Goal: Check status: Check status

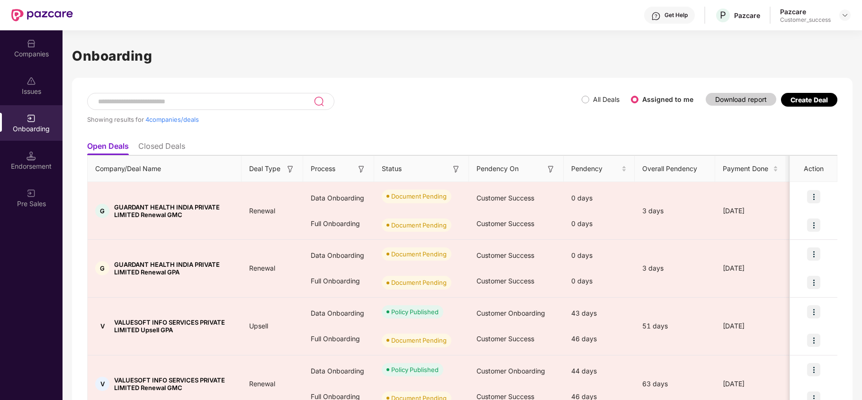
scroll to position [48, 0]
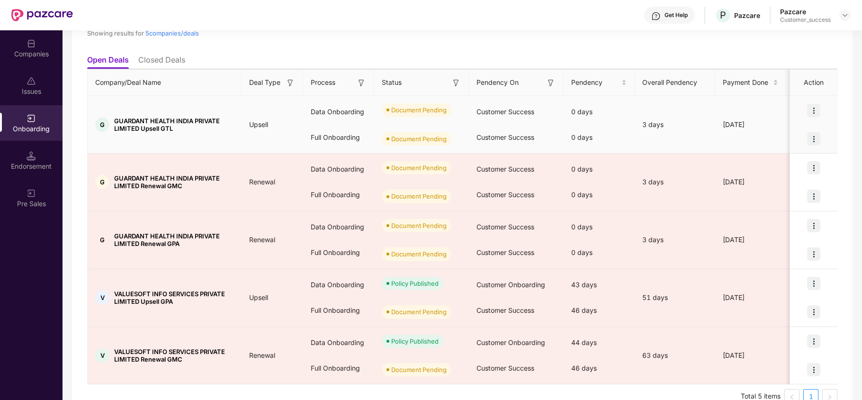
scroll to position [87, 0]
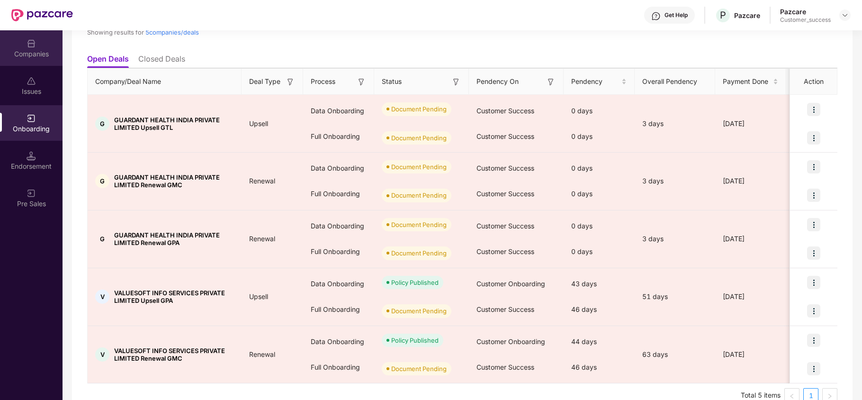
click at [32, 47] on img at bounding box center [31, 43] width 9 height 9
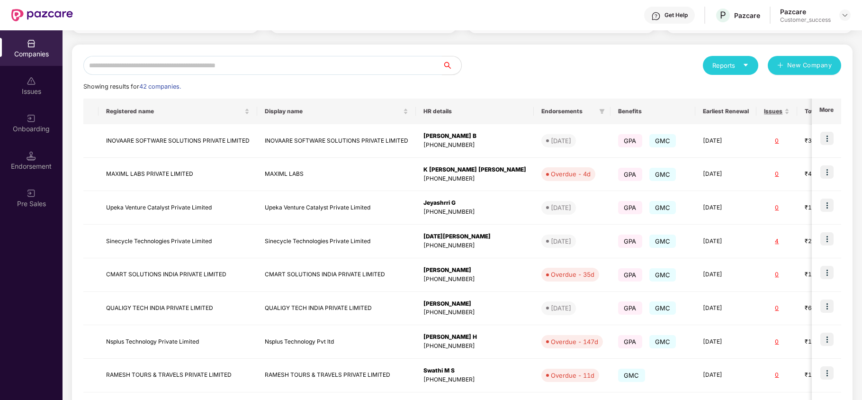
scroll to position [0, 0]
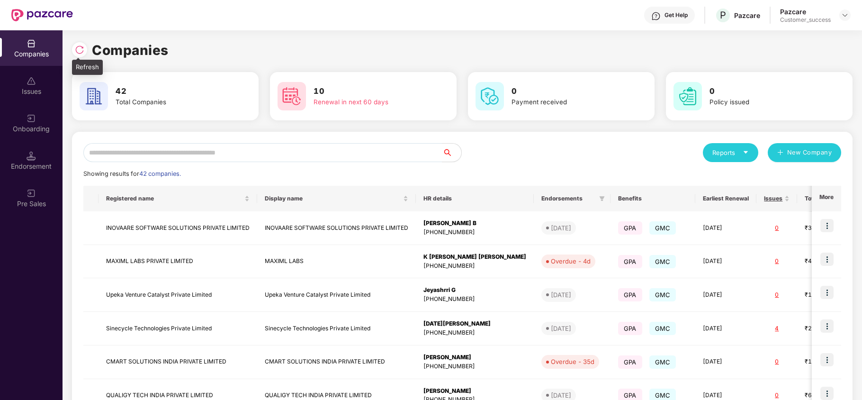
click at [81, 52] on img at bounding box center [79, 49] width 9 height 9
click at [209, 152] on input "text" at bounding box center [262, 152] width 359 height 19
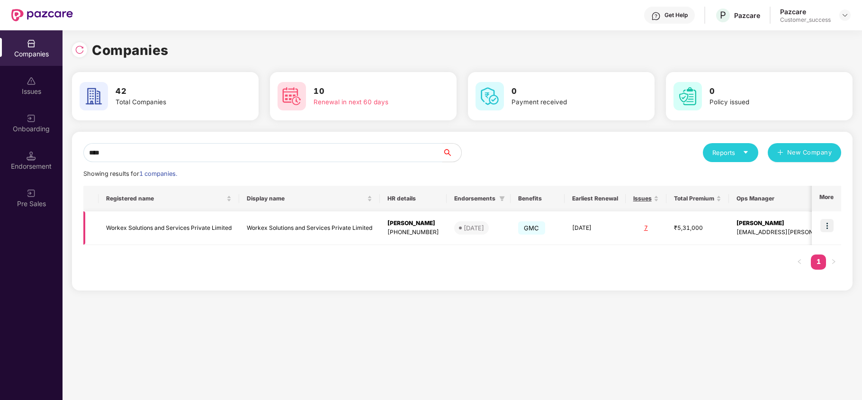
type input "****"
click at [825, 222] on img at bounding box center [827, 225] width 13 height 13
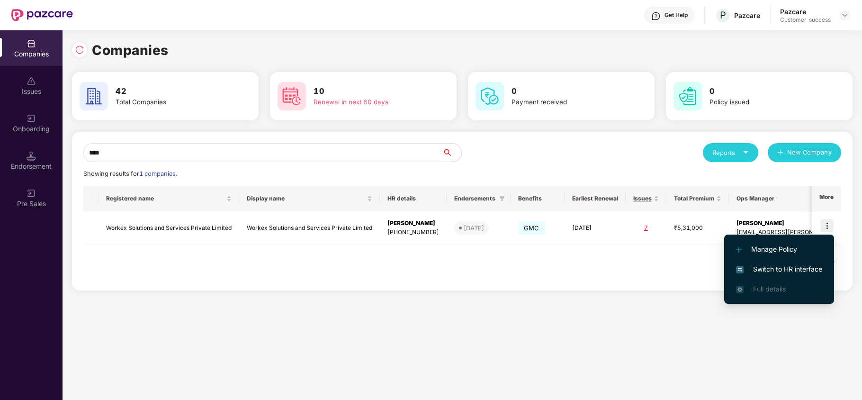
click at [809, 272] on span "Switch to HR interface" at bounding box center [779, 269] width 86 height 10
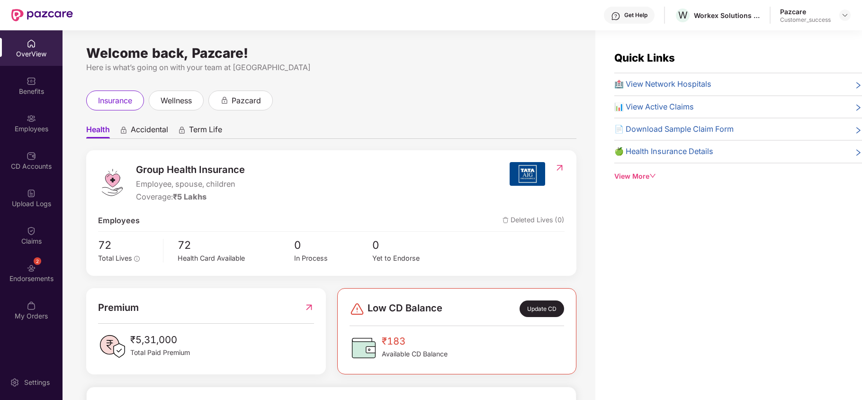
click at [53, 124] on div "Employees" at bounding box center [31, 128] width 63 height 9
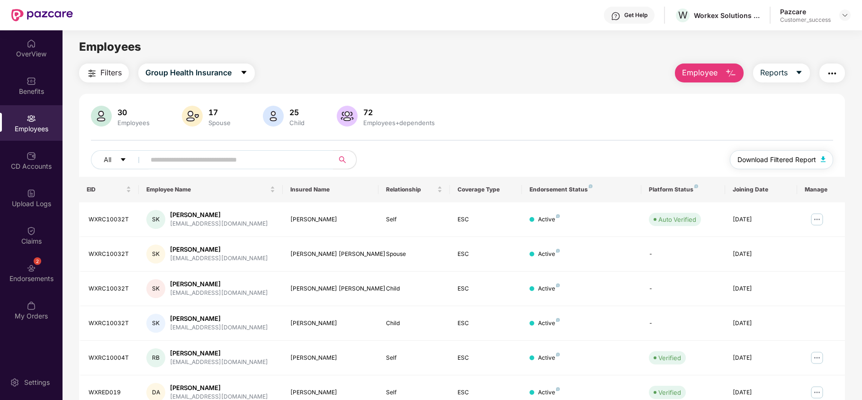
click at [764, 160] on span "Download Filtered Report" at bounding box center [777, 159] width 79 height 10
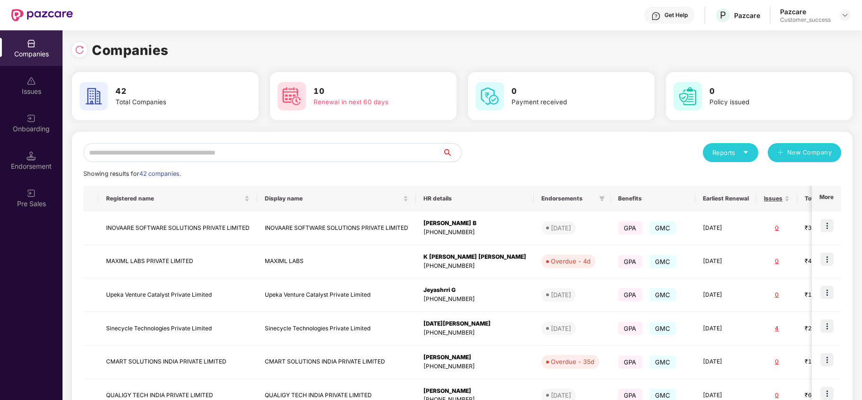
click at [207, 156] on input "text" at bounding box center [262, 152] width 359 height 19
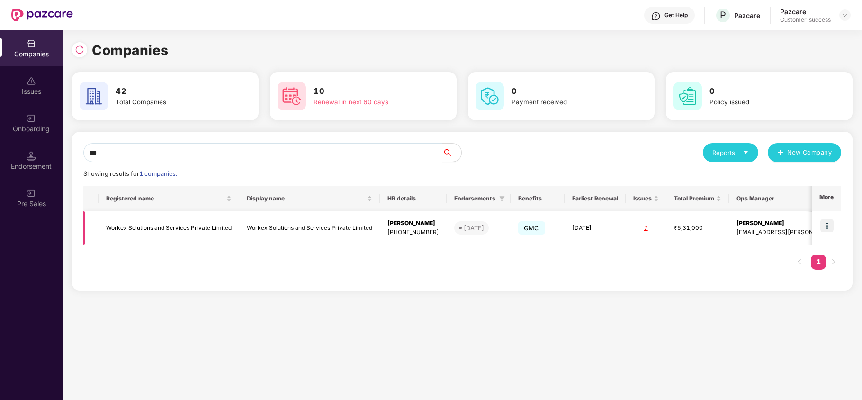
type input "***"
click at [188, 226] on td "Workex Solutions and Services Private Limited" at bounding box center [169, 228] width 141 height 34
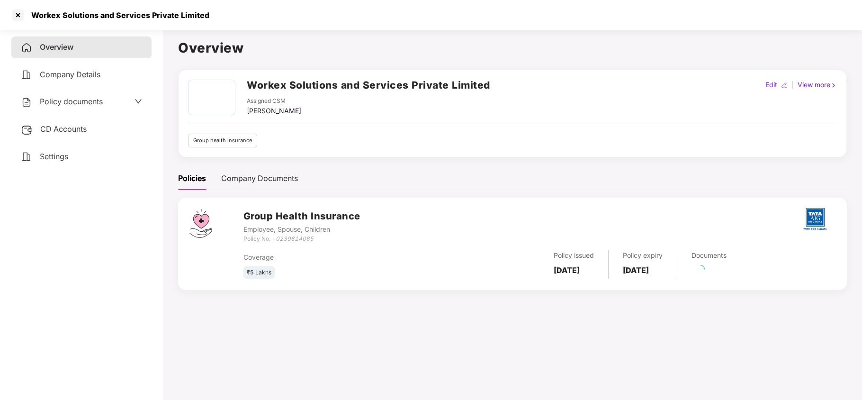
click at [67, 105] on div "Policy documents" at bounding box center [62, 102] width 82 height 12
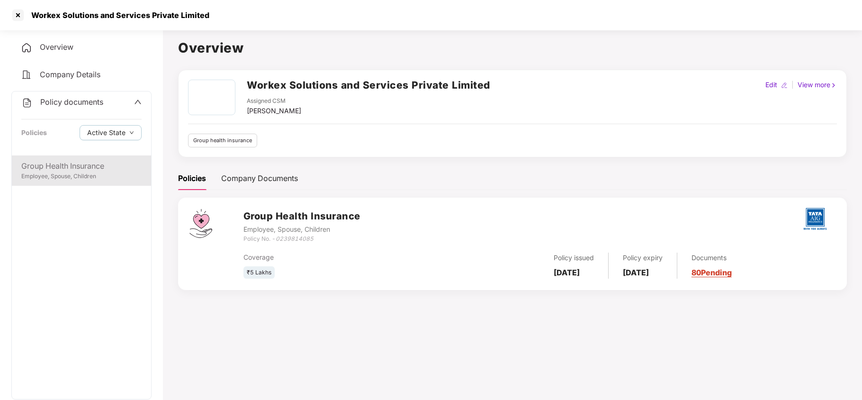
click at [74, 160] on div "Group Health Insurance" at bounding box center [81, 166] width 120 height 12
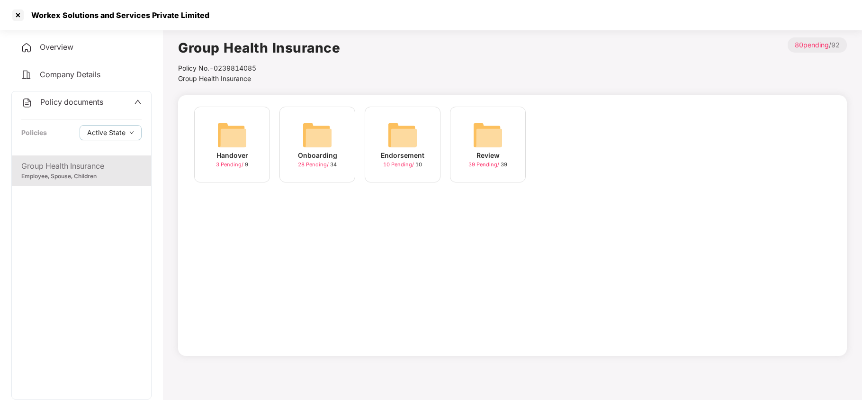
click at [321, 155] on div "Onboarding" at bounding box center [317, 155] width 39 height 10
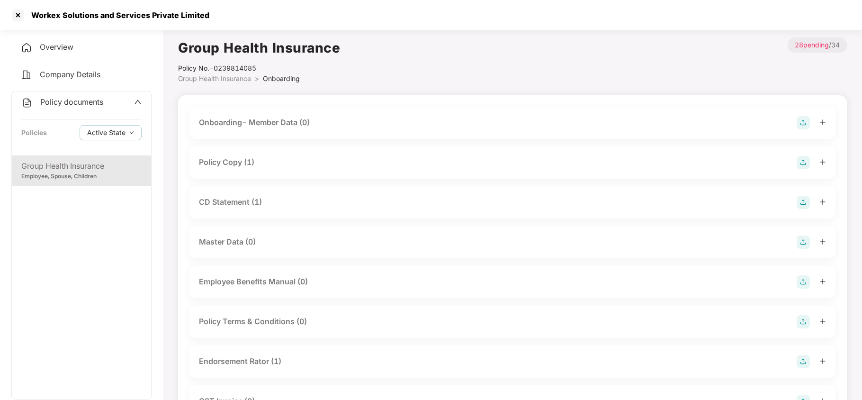
click at [245, 162] on div "Policy Copy (1)" at bounding box center [226, 162] width 55 height 12
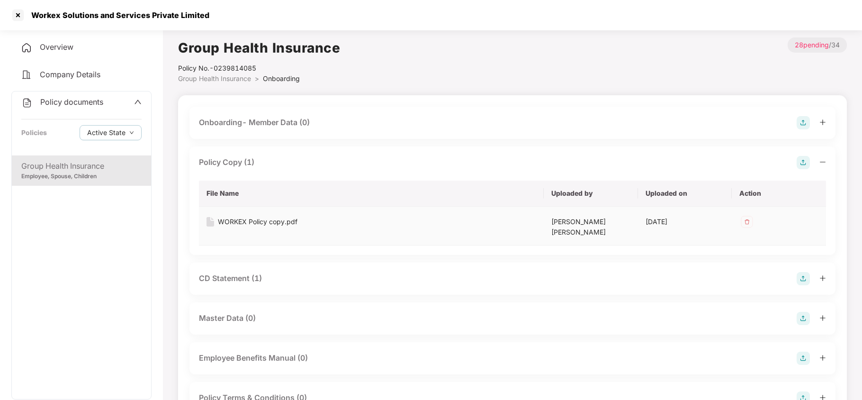
click at [255, 225] on div "WORKEX Policy copy.pdf" at bounding box center [258, 222] width 80 height 10
click at [14, 18] on div at bounding box center [17, 15] width 15 height 15
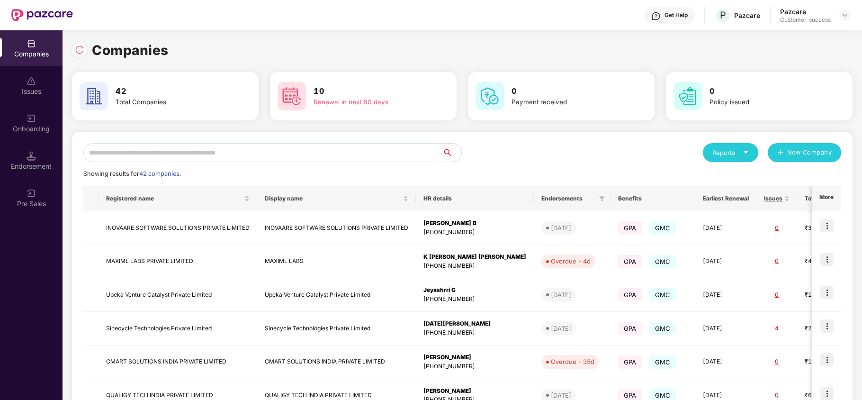
click at [239, 152] on input "text" at bounding box center [262, 152] width 359 height 19
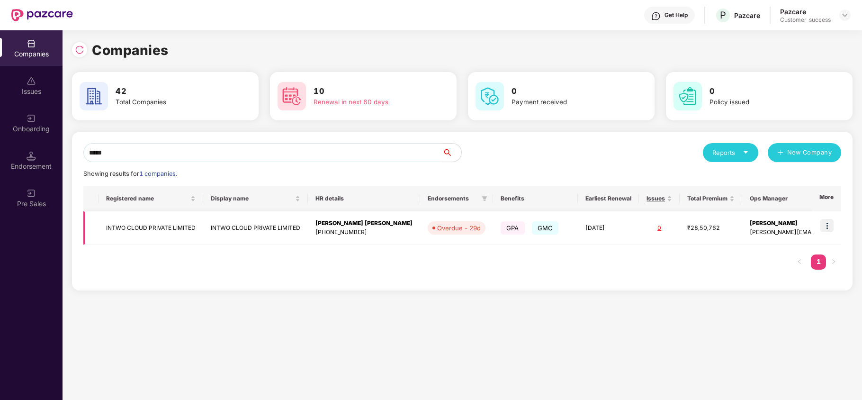
type input "*****"
click at [826, 222] on img at bounding box center [827, 225] width 13 height 13
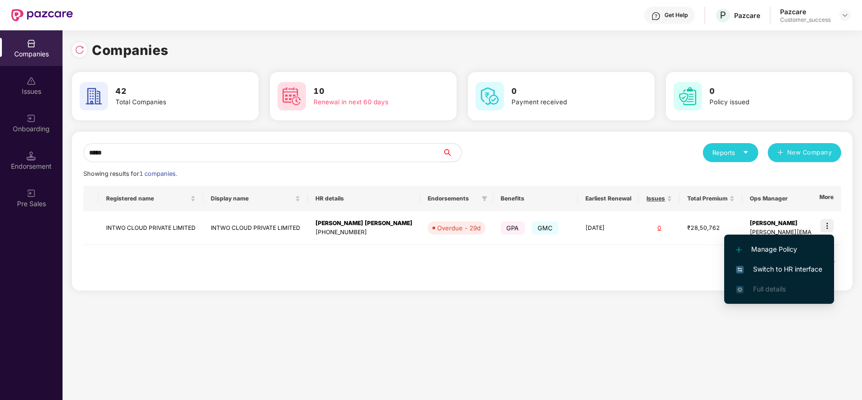
click at [803, 264] on span "Switch to HR interface" at bounding box center [779, 269] width 86 height 10
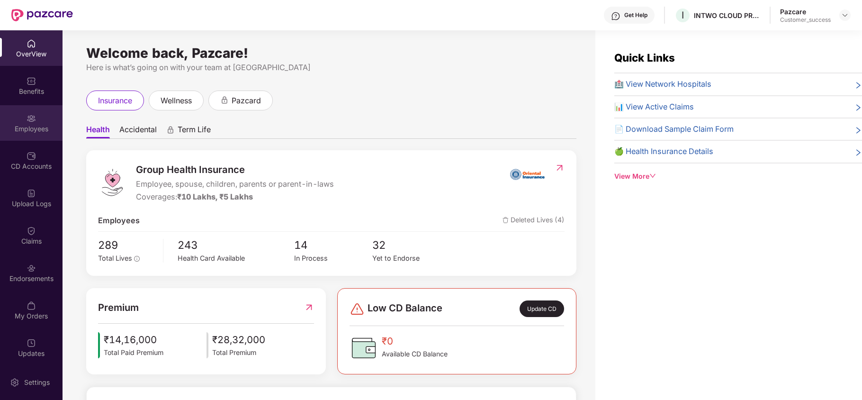
click at [31, 123] on div "Employees" at bounding box center [31, 123] width 63 height 36
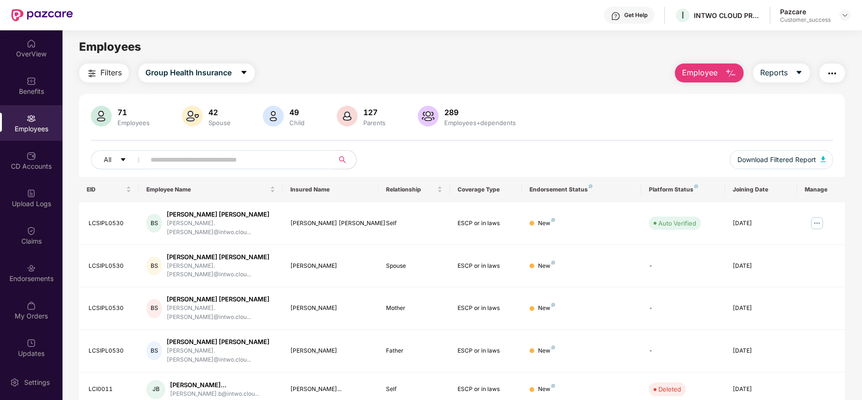
click at [112, 65] on button "Filters" at bounding box center [104, 72] width 50 height 19
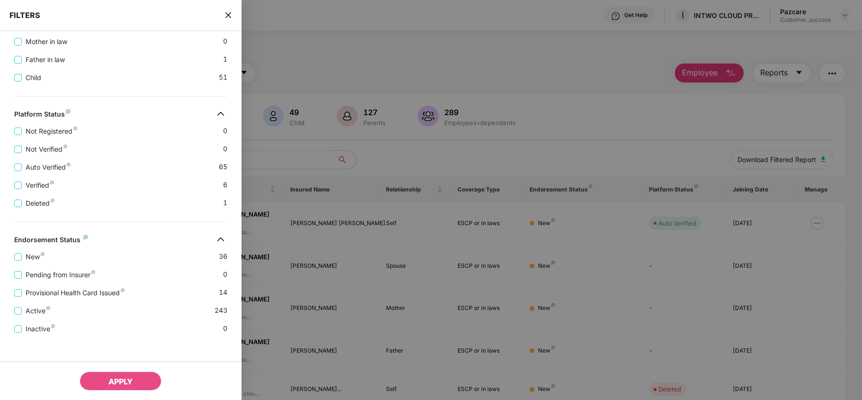
scroll to position [299, 0]
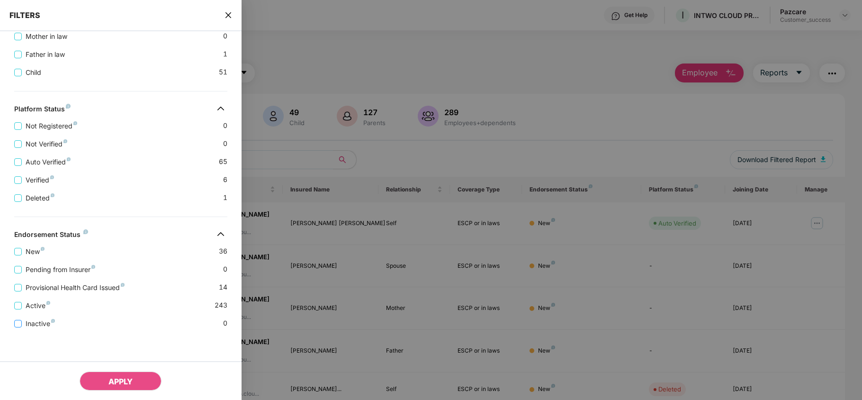
click at [46, 321] on span "Inactive" at bounding box center [40, 323] width 37 height 10
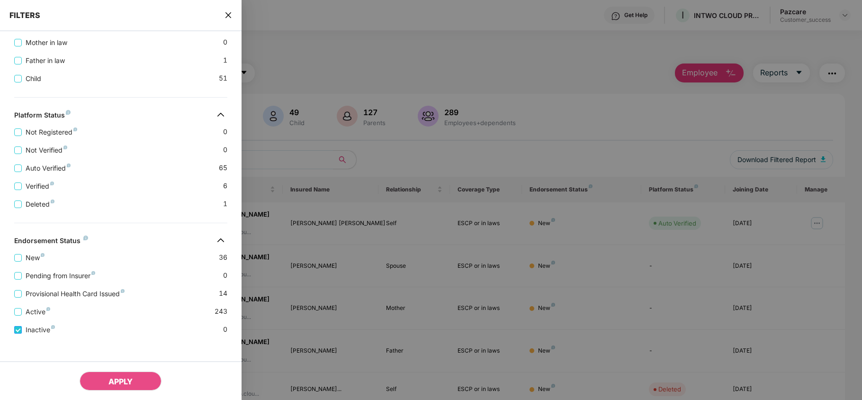
click at [41, 335] on span "Inactive" at bounding box center [40, 330] width 37 height 10
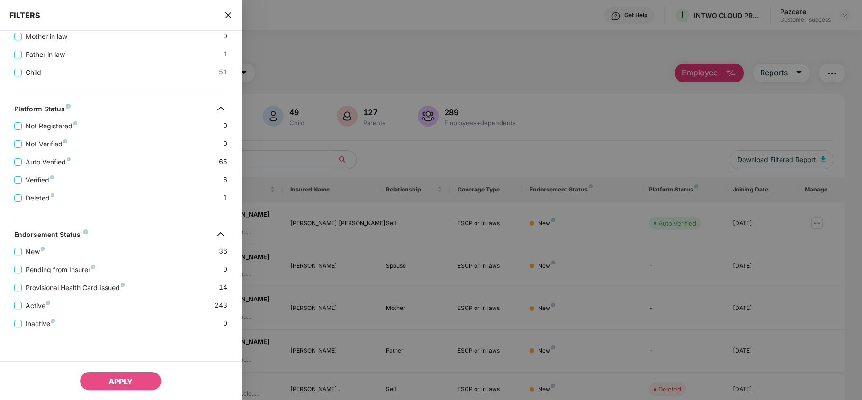
click at [229, 9] on div "FILTERS" at bounding box center [121, 15] width 242 height 31
click at [229, 11] on icon "close" at bounding box center [229, 15] width 8 height 8
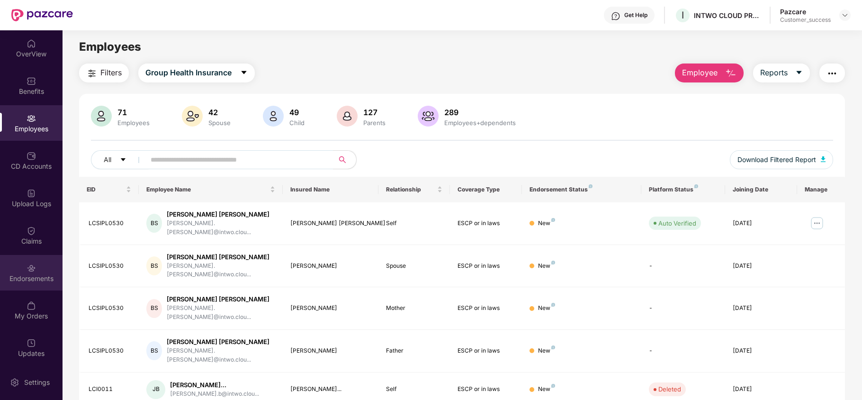
click at [34, 286] on div "Endorsements" at bounding box center [31, 273] width 63 height 36
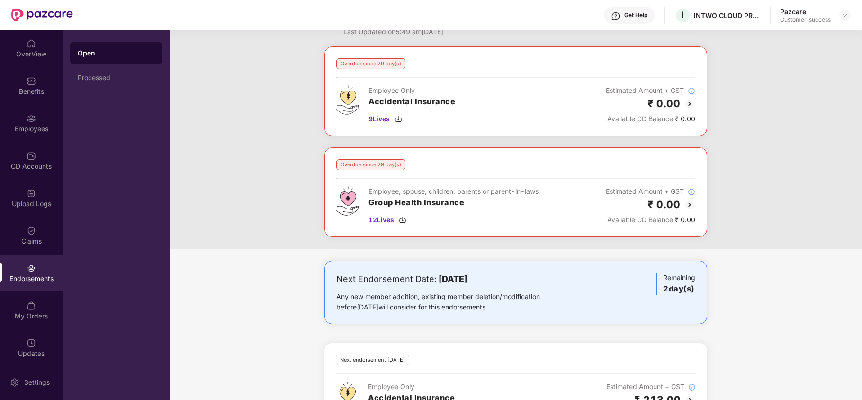
scroll to position [0, 0]
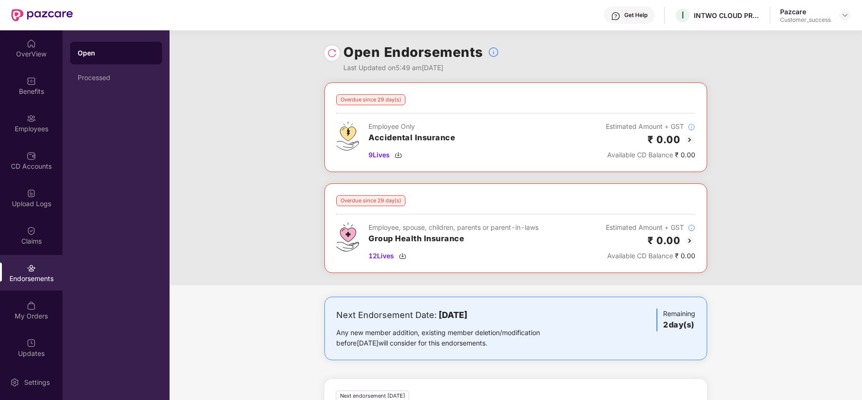
click at [690, 239] on img at bounding box center [689, 240] width 11 height 11
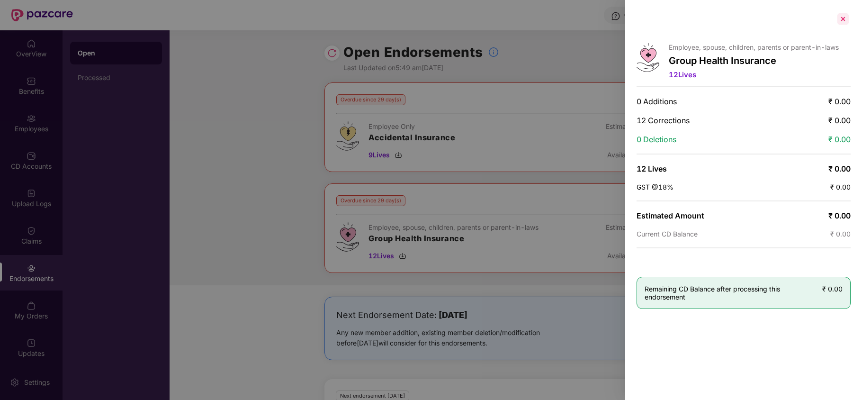
click at [841, 18] on div at bounding box center [843, 18] width 15 height 15
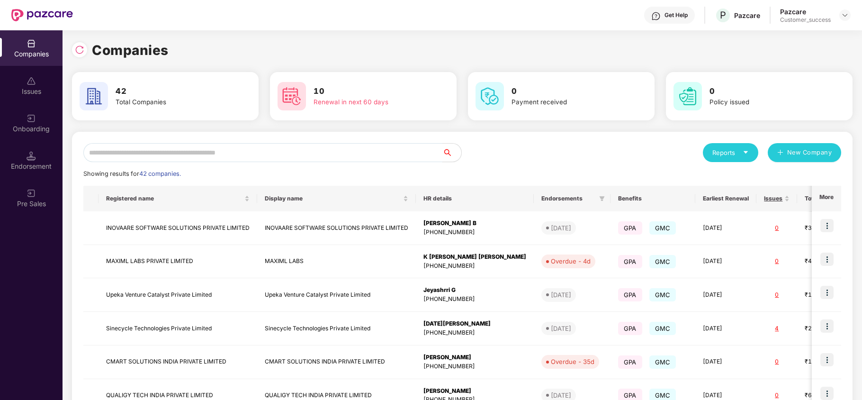
click at [244, 157] on input "text" at bounding box center [262, 152] width 359 height 19
type input "**"
click at [829, 227] on img at bounding box center [827, 225] width 13 height 13
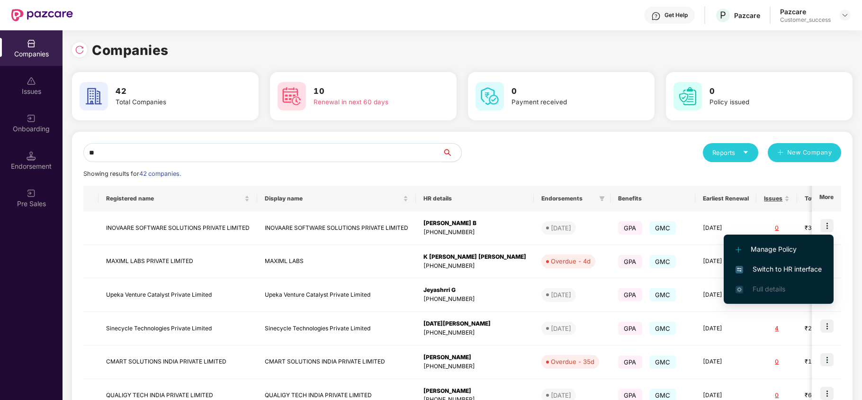
click at [802, 270] on span "Switch to HR interface" at bounding box center [779, 269] width 86 height 10
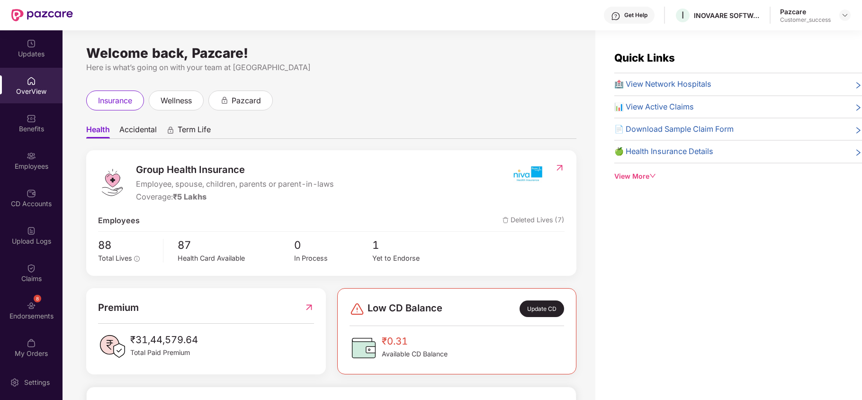
click at [32, 154] on img at bounding box center [31, 155] width 9 height 9
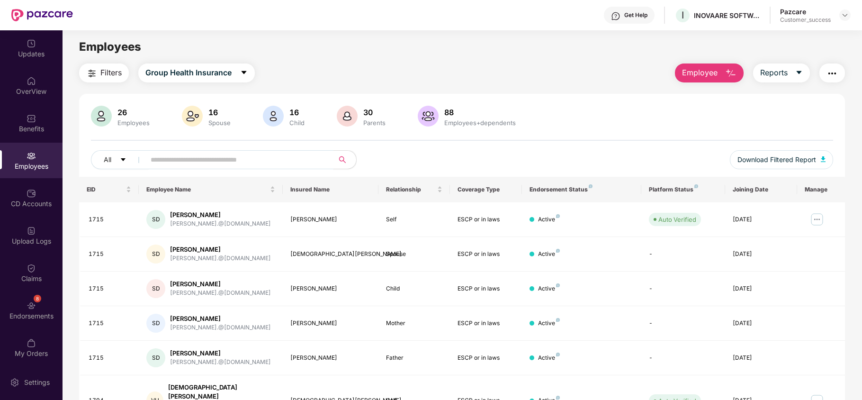
click at [155, 154] on input "text" at bounding box center [236, 160] width 170 height 14
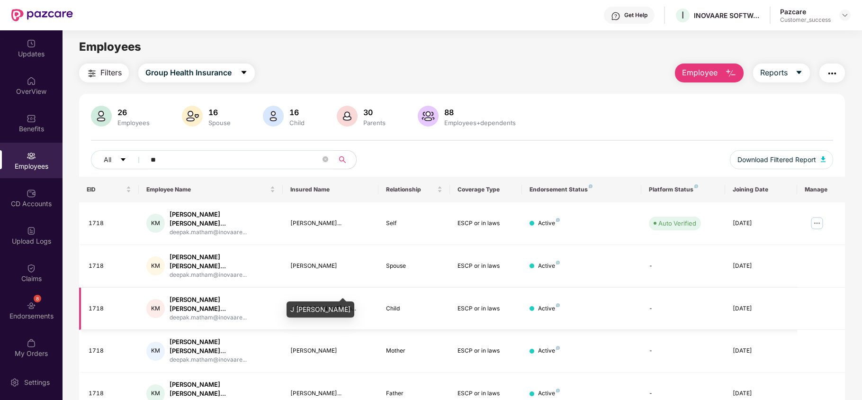
type input "*"
type input "**"
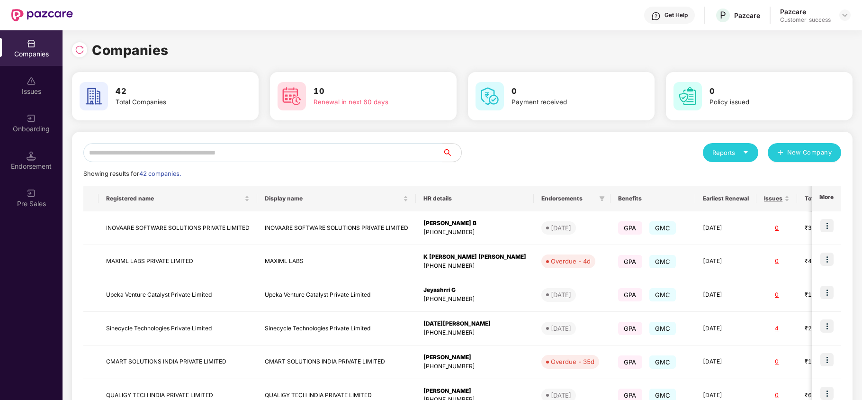
click at [239, 152] on input "text" at bounding box center [262, 152] width 359 height 19
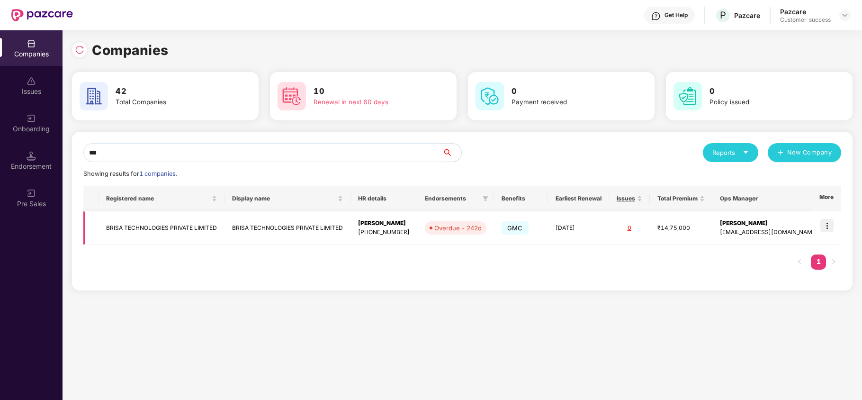
type input "***"
click at [198, 222] on td "BRISA TECHNOLOGIES PRIVATE LIMITED" at bounding box center [162, 228] width 126 height 34
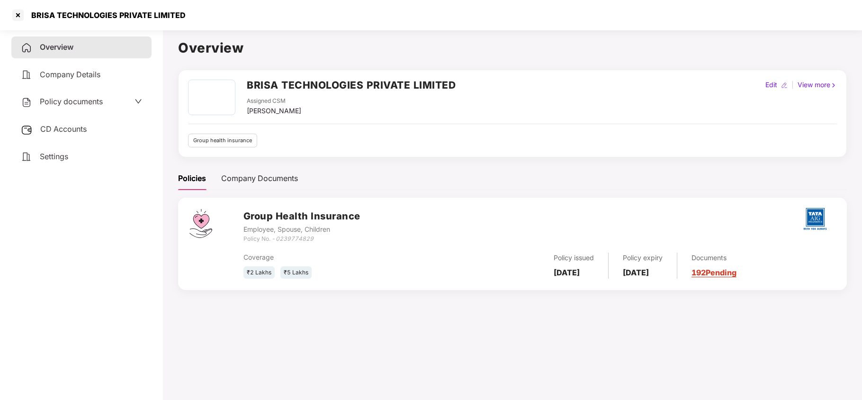
drag, startPoint x: 81, startPoint y: 93, endPoint x: 82, endPoint y: 100, distance: 7.4
click at [82, 100] on div "Policy documents" at bounding box center [81, 102] width 140 height 22
click at [82, 100] on span "Policy documents" at bounding box center [71, 101] width 63 height 9
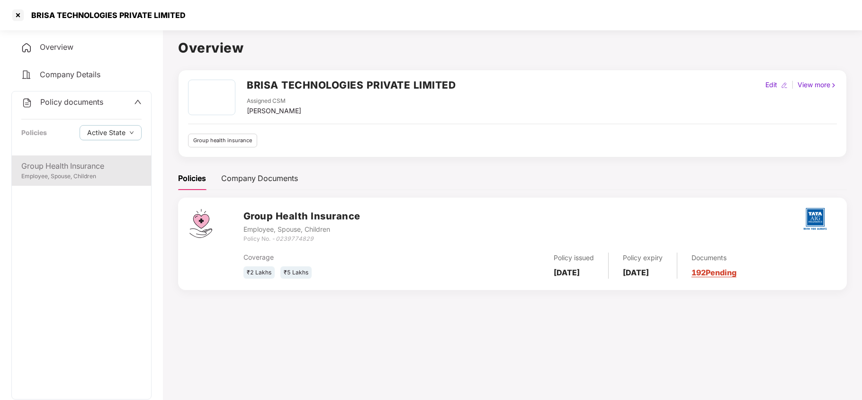
click at [81, 175] on div "Employee, Spouse, Children" at bounding box center [81, 176] width 120 height 9
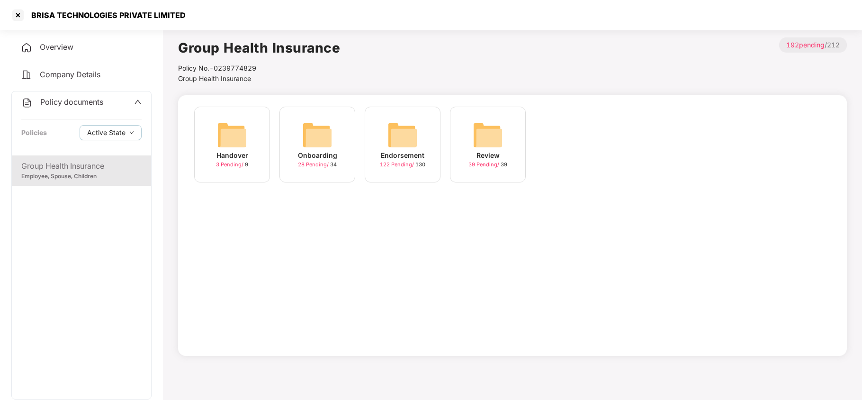
click at [389, 158] on div "Endorsement" at bounding box center [403, 155] width 44 height 10
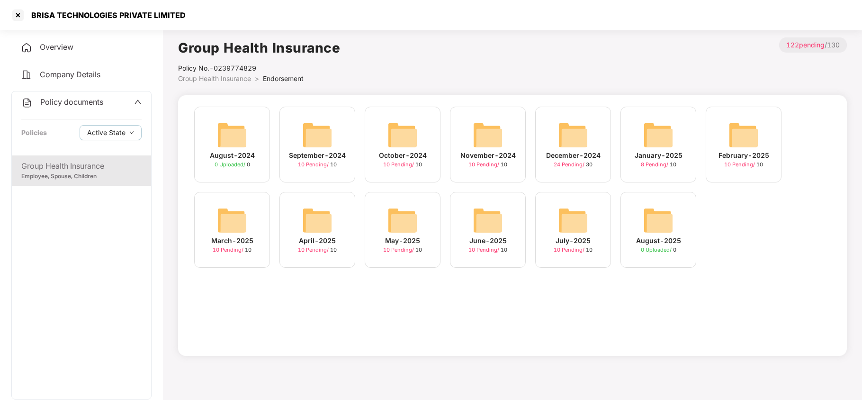
click at [571, 248] on span "10 Pending /" at bounding box center [570, 249] width 32 height 7
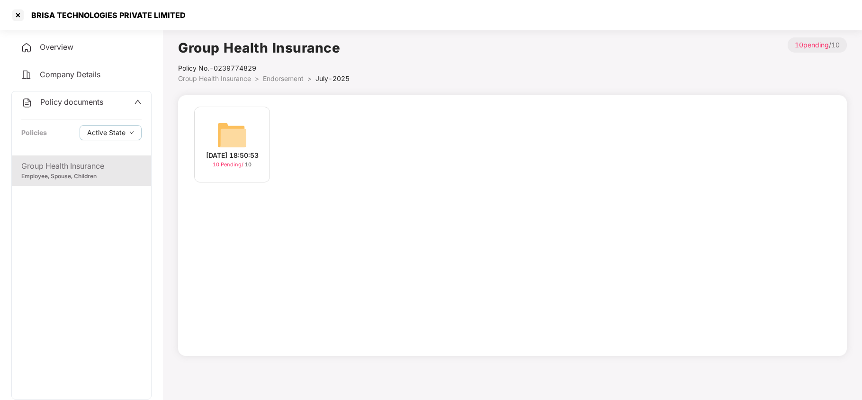
click at [239, 168] on span "10 Pending /" at bounding box center [229, 164] width 32 height 7
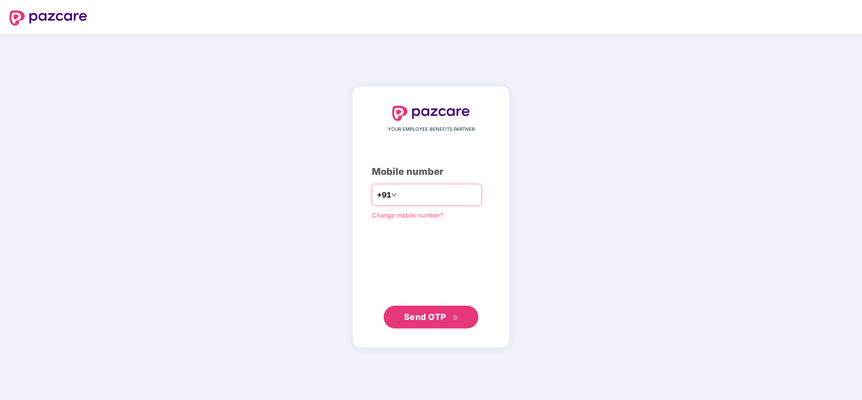
paste input "**********"
type input "**********"
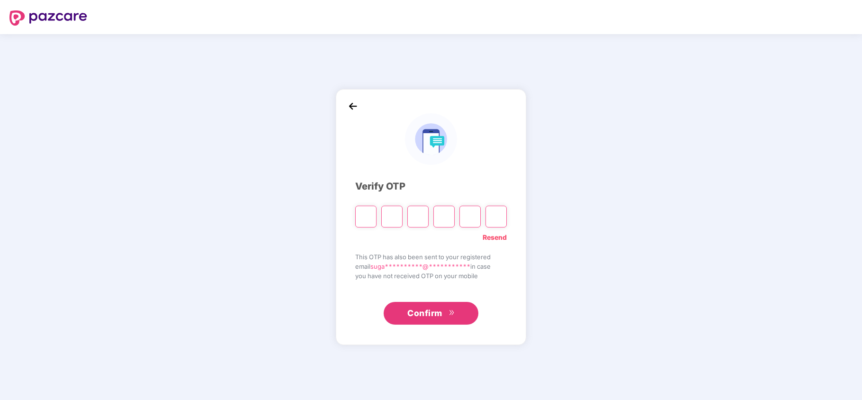
paste input "*"
type input "*"
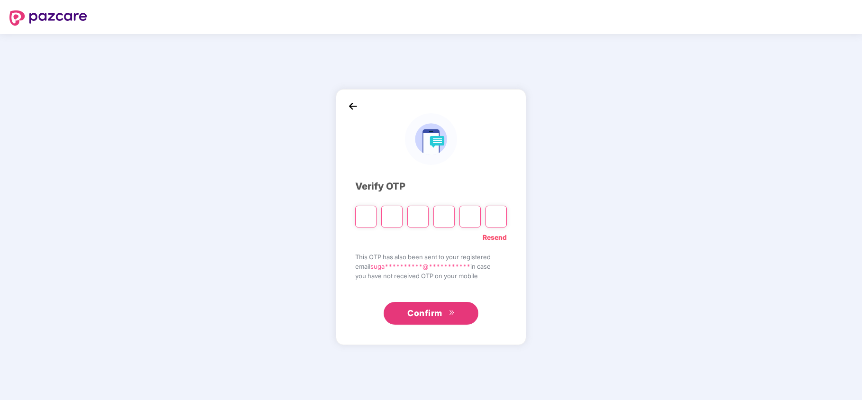
type input "*"
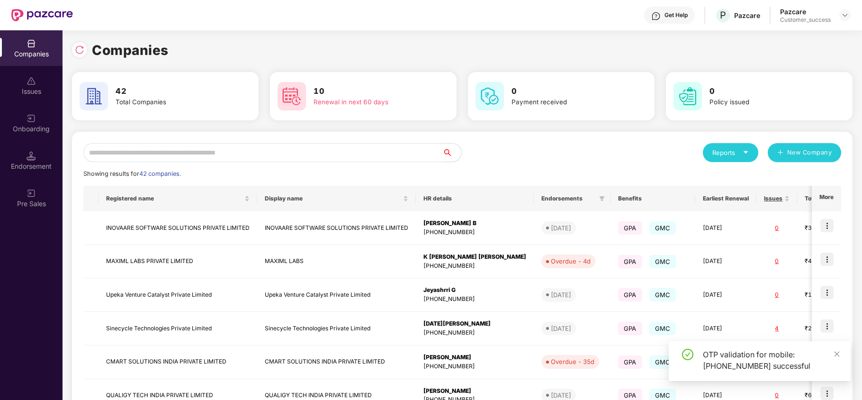
click at [260, 153] on input "text" at bounding box center [262, 152] width 359 height 19
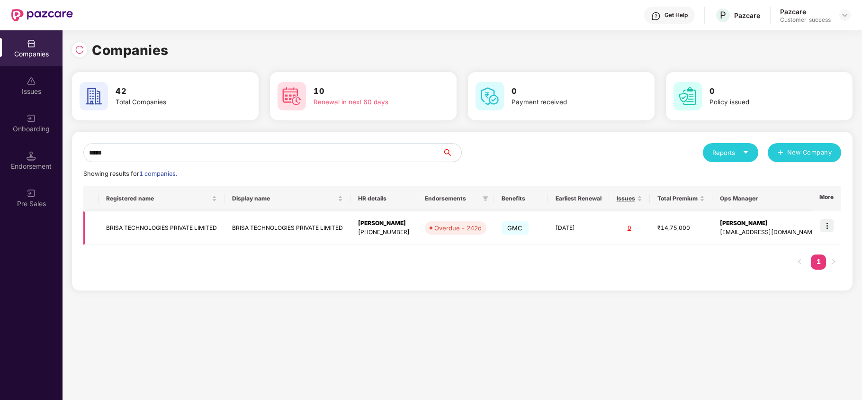
type input "*****"
click at [825, 227] on img at bounding box center [827, 225] width 13 height 13
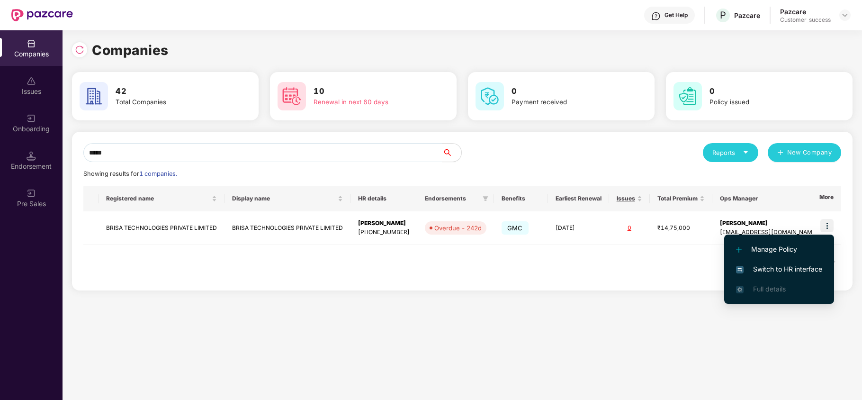
click at [810, 270] on span "Switch to HR interface" at bounding box center [779, 269] width 86 height 10
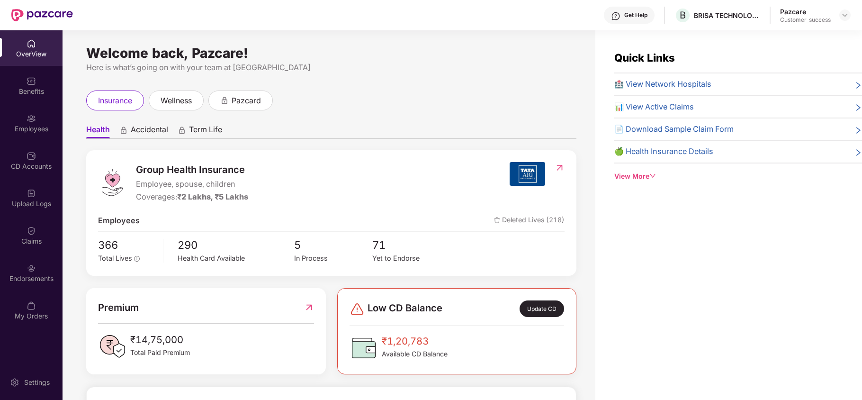
click at [30, 226] on img at bounding box center [31, 230] width 9 height 9
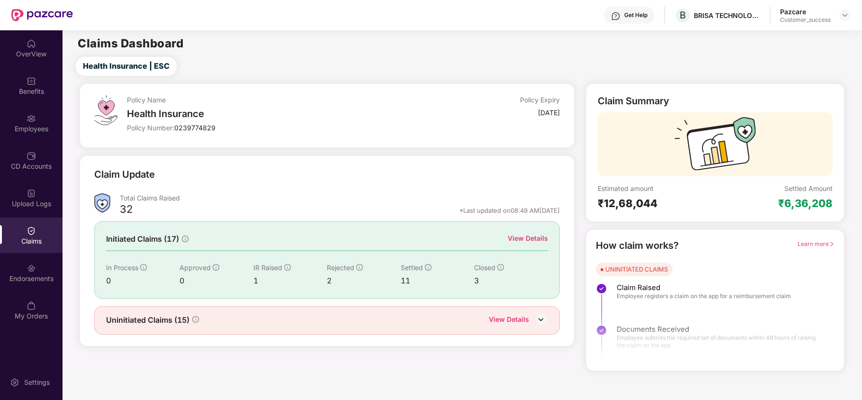
click at [218, 325] on div "Uninitiated Claims (15) View Details" at bounding box center [327, 320] width 442 height 12
click at [520, 328] on div "Uninitiated Claims (15) View Details" at bounding box center [327, 320] width 466 height 28
click at [518, 320] on div "View Details" at bounding box center [509, 320] width 40 height 12
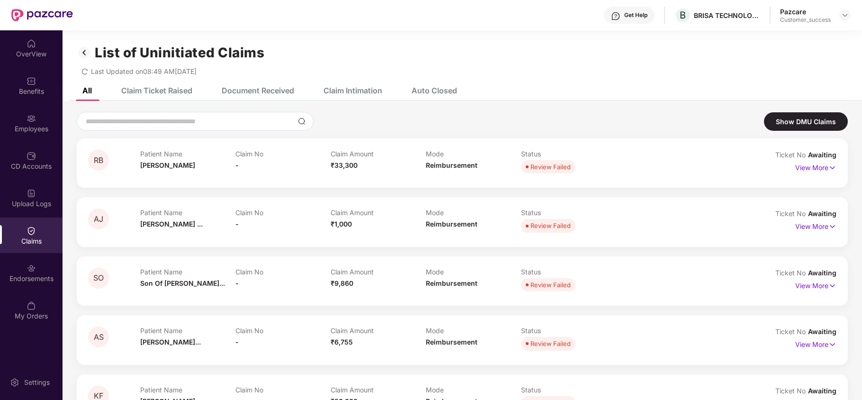
click at [186, 86] on div "Claim Ticket Raised" at bounding box center [156, 90] width 71 height 9
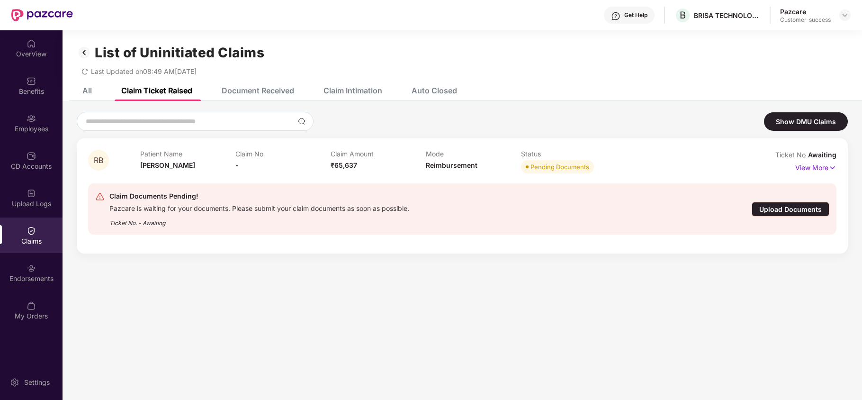
click at [251, 89] on div "Document Received" at bounding box center [258, 90] width 72 height 9
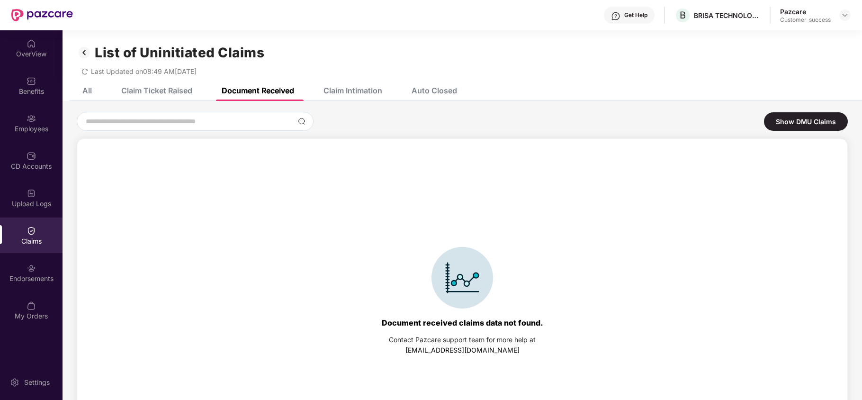
drag, startPoint x: 312, startPoint y: 89, endPoint x: 329, endPoint y: 89, distance: 17.1
click at [329, 89] on div "Claim Intimation" at bounding box center [345, 90] width 73 height 9
click at [329, 89] on div "Claim Intimation" at bounding box center [353, 90] width 59 height 9
click at [440, 93] on div "Auto Closed" at bounding box center [434, 90] width 45 height 9
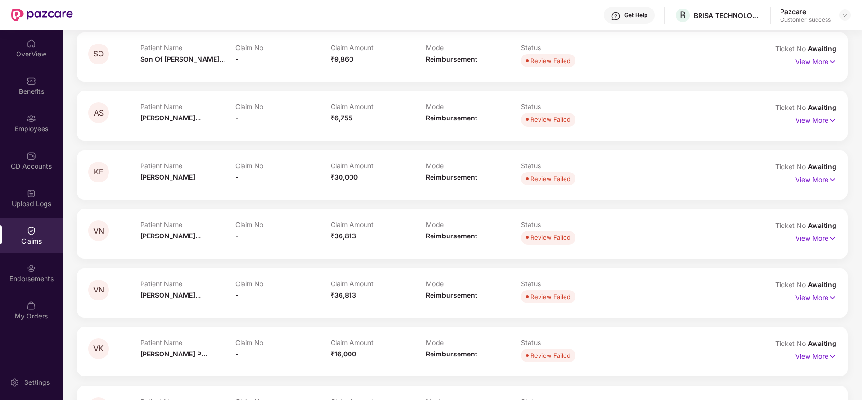
scroll to position [226, 0]
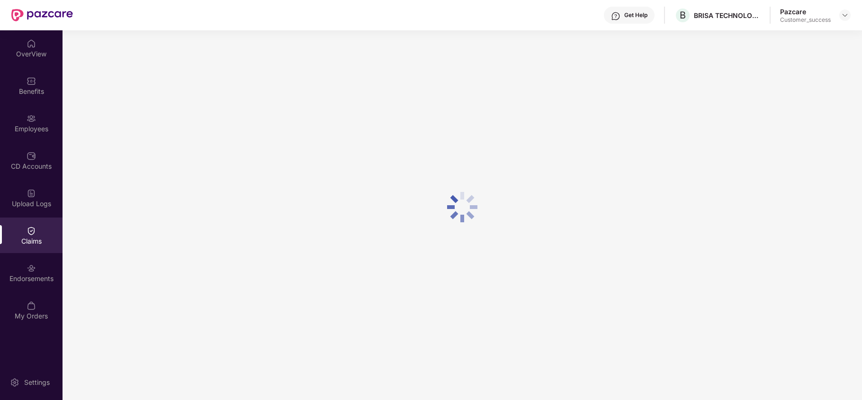
scroll to position [62, 0]
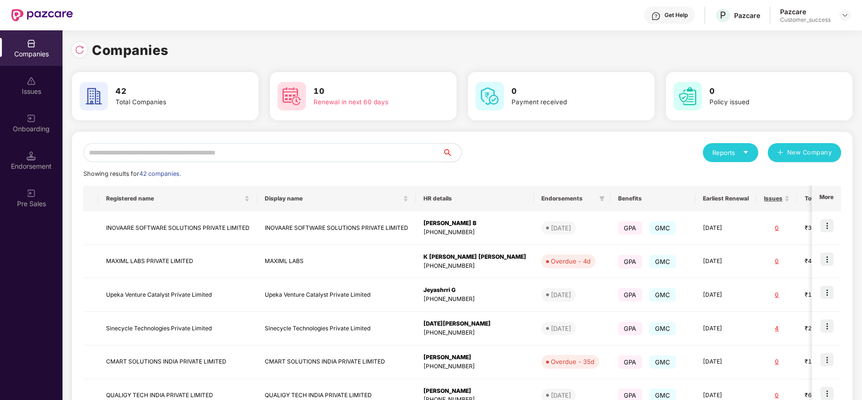
click at [260, 149] on input "text" at bounding box center [262, 152] width 359 height 19
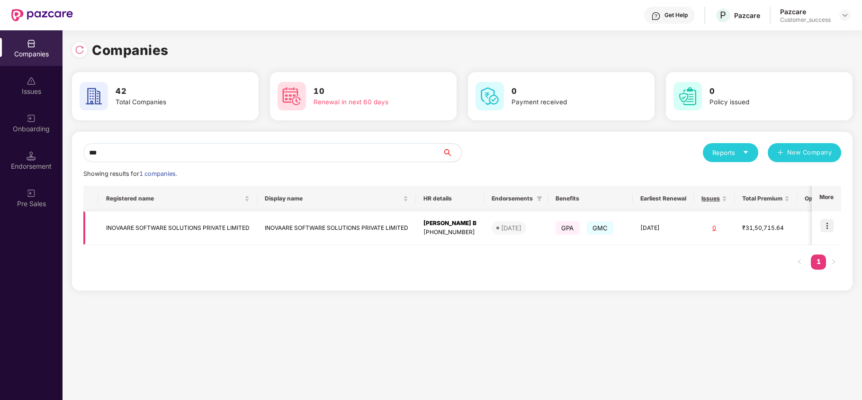
type input "***"
click at [825, 225] on img at bounding box center [827, 225] width 13 height 13
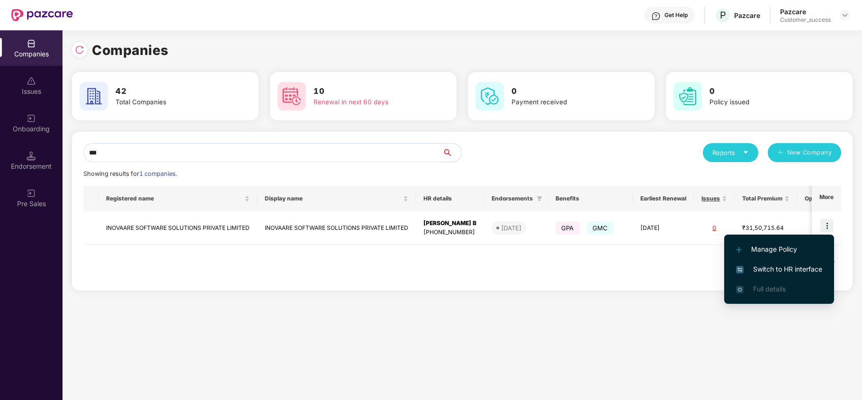
click at [796, 271] on span "Switch to HR interface" at bounding box center [779, 269] width 86 height 10
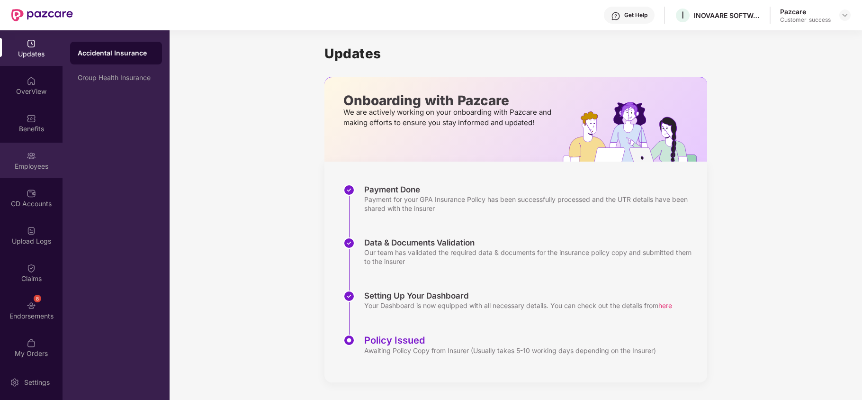
click at [33, 156] on img at bounding box center [31, 155] width 9 height 9
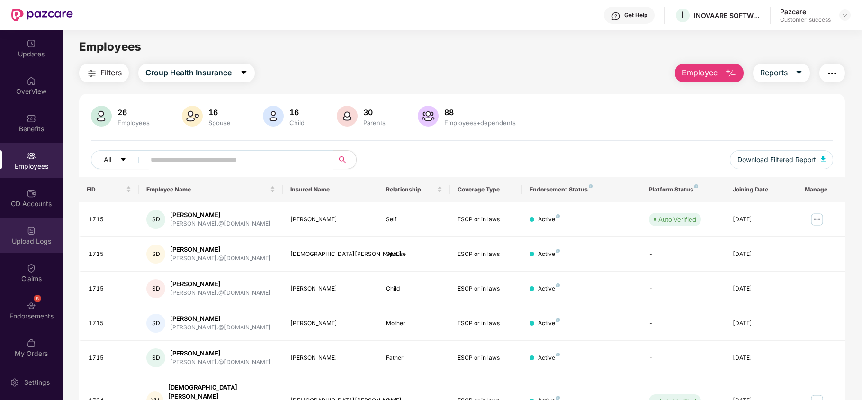
click at [36, 243] on div "Upload Logs" at bounding box center [31, 240] width 63 height 9
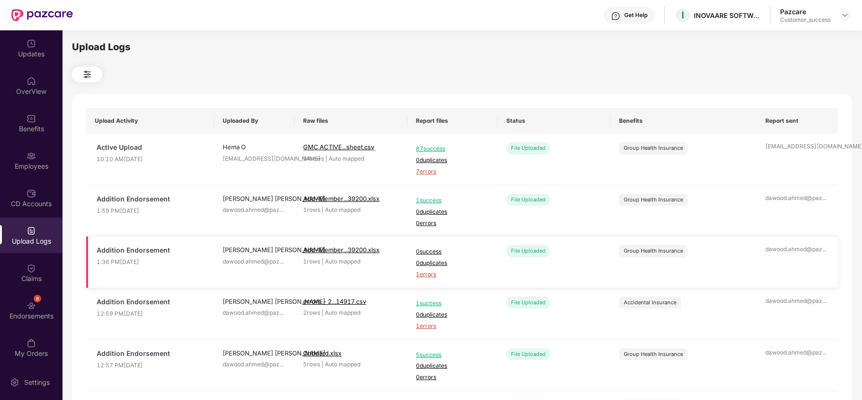
click at [432, 273] on span "1 errors" at bounding box center [452, 274] width 73 height 9
